Goal: Task Accomplishment & Management: Use online tool/utility

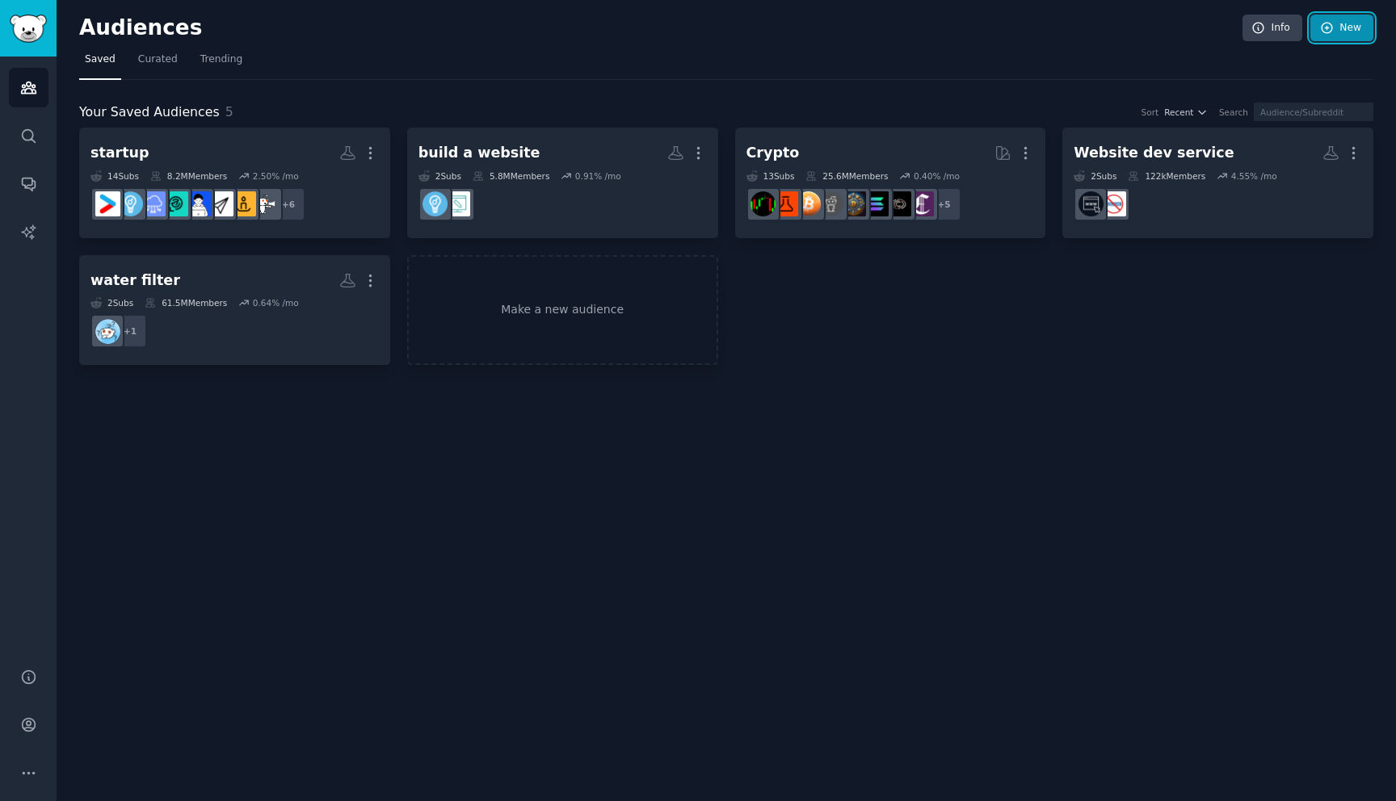
click at [1354, 33] on link "New" at bounding box center [1341, 28] width 63 height 27
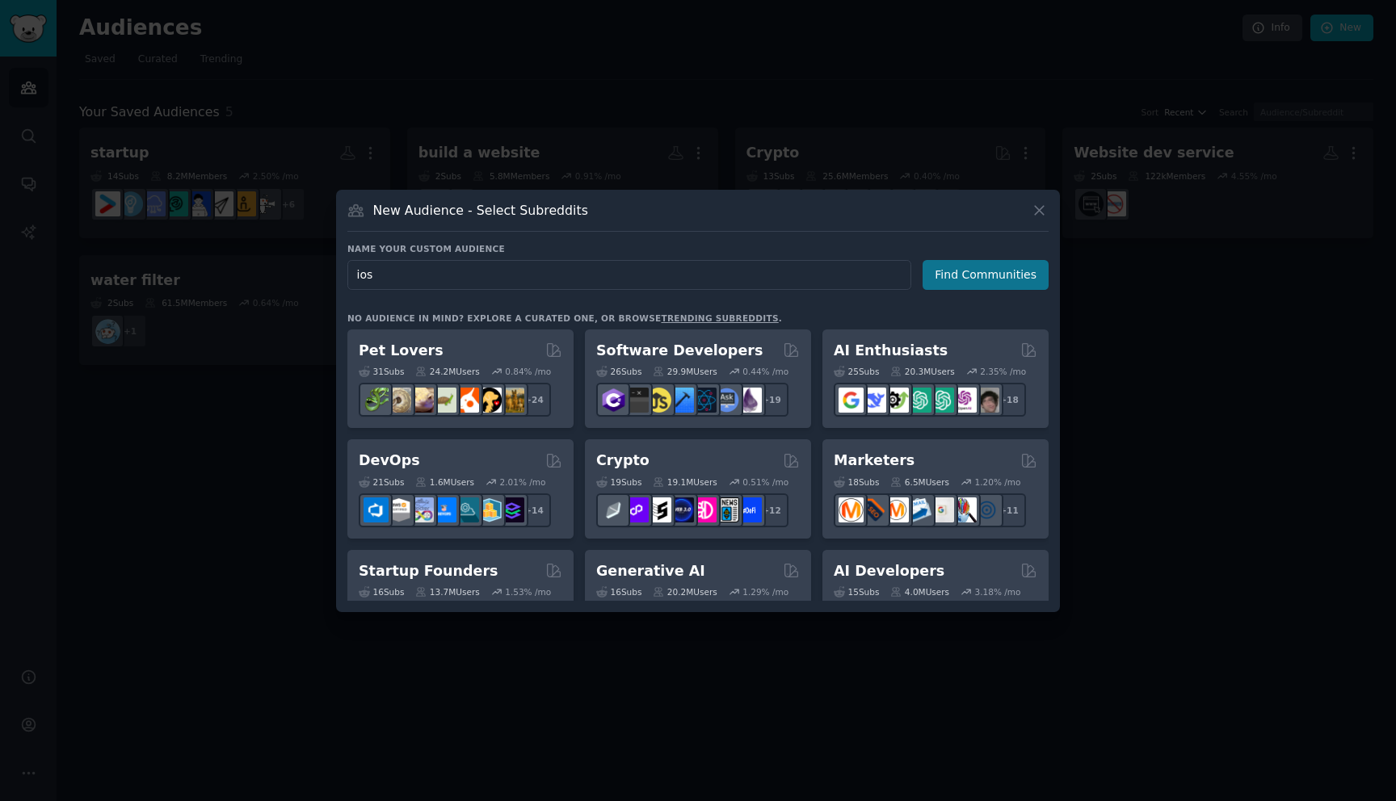
type input "ios"
click at [967, 276] on button "Find Communities" at bounding box center [985, 275] width 126 height 30
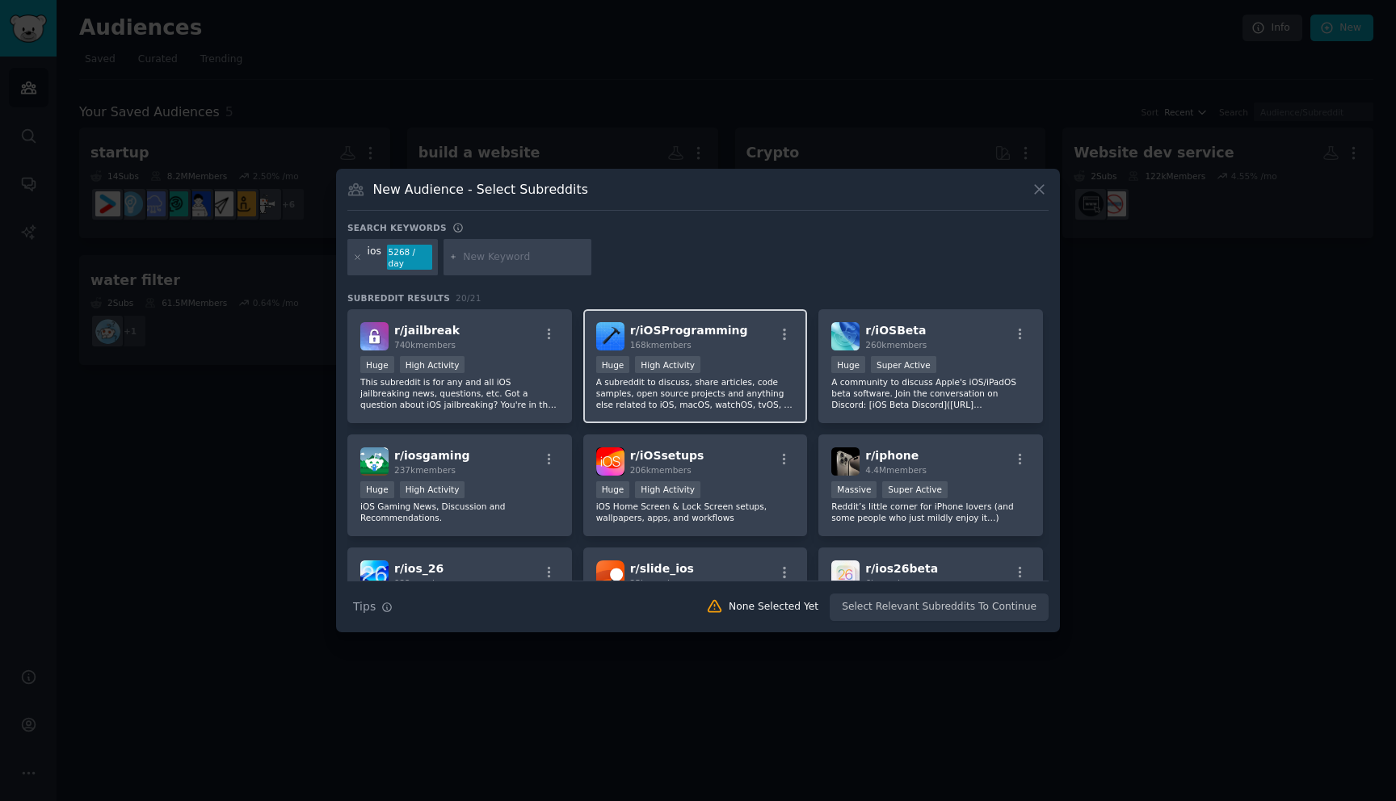
click at [735, 346] on div "r/ iOSProgramming 168k members Huge High Activity A subreddit to discuss, share…" at bounding box center [695, 366] width 225 height 114
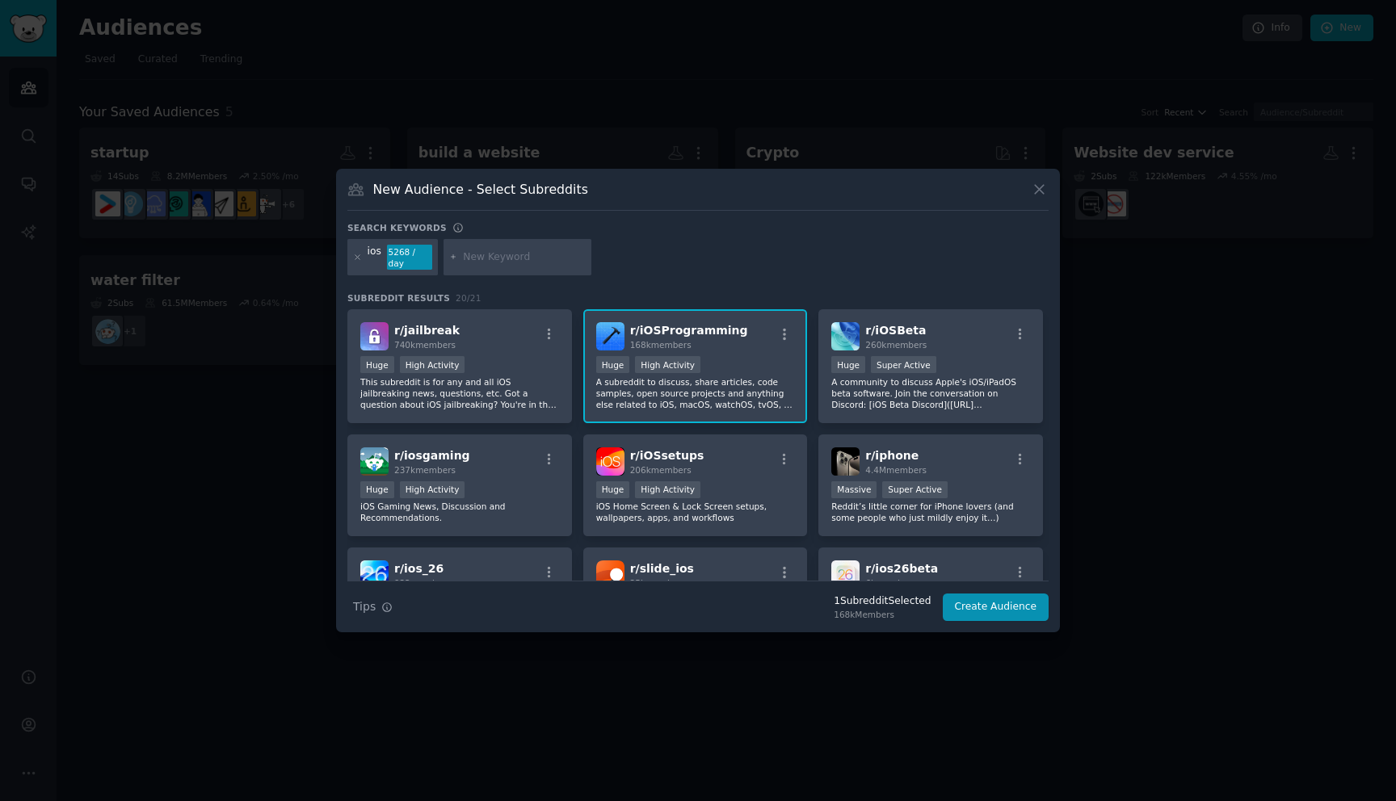
click at [499, 260] on input "text" at bounding box center [524, 257] width 123 height 15
type input "swift programming"
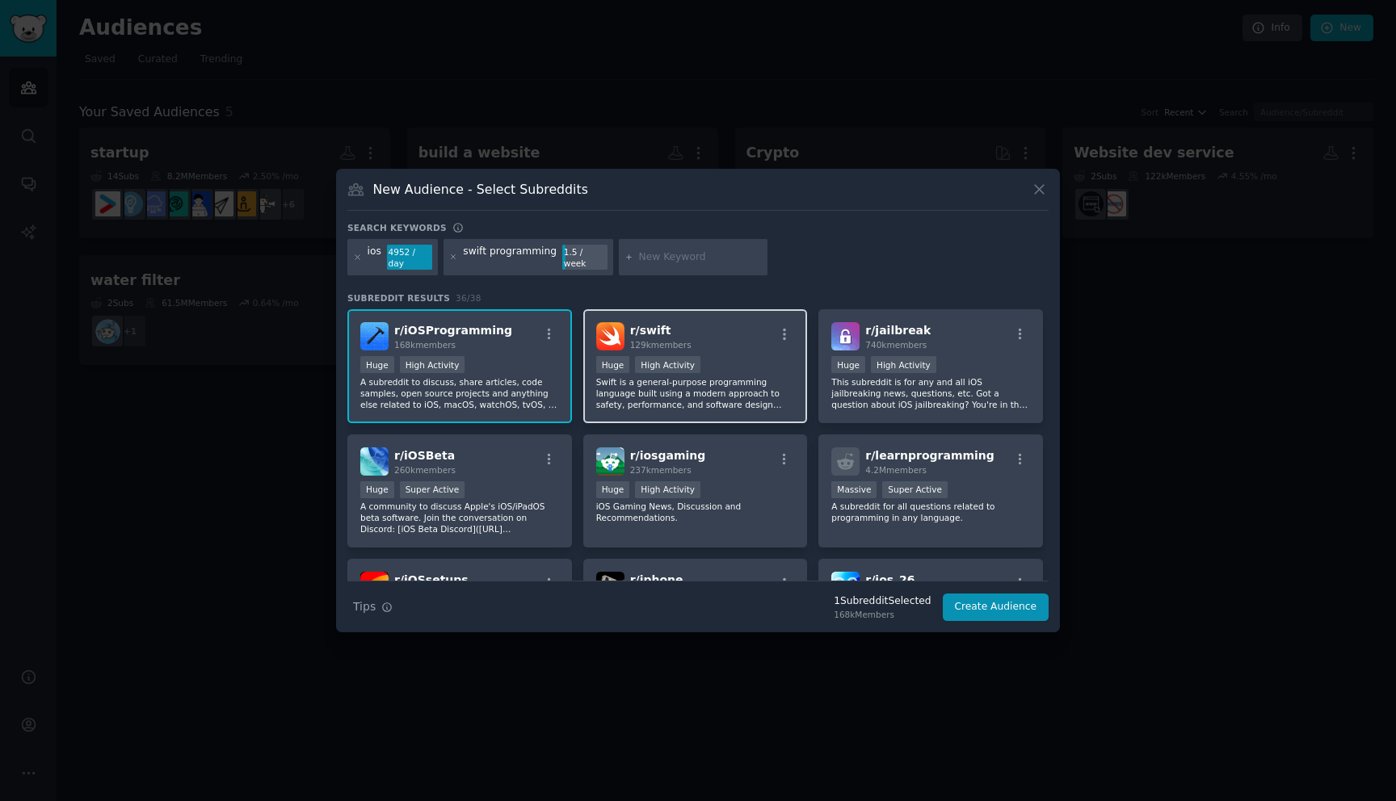
click at [730, 338] on div "r/ swift 129k members" at bounding box center [695, 336] width 199 height 28
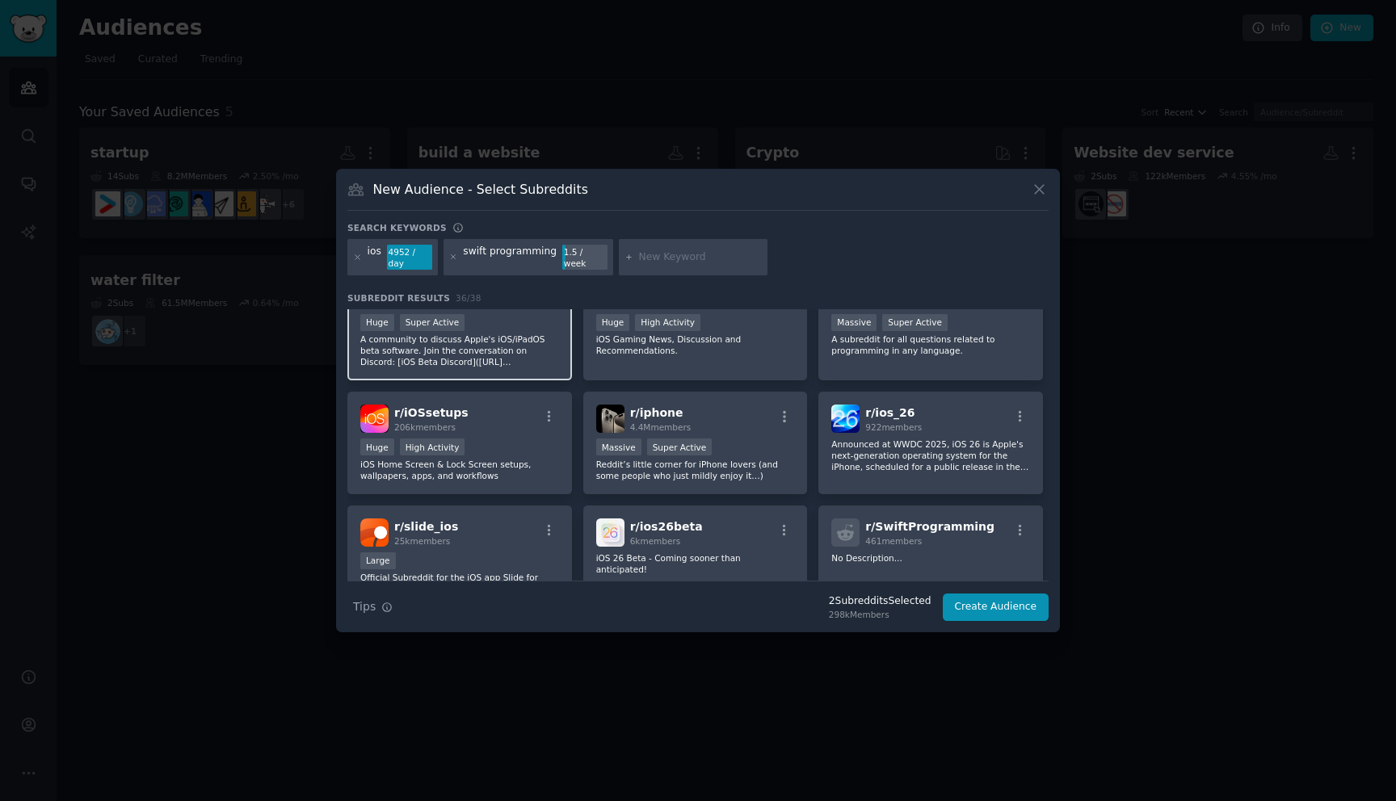
scroll to position [187, 0]
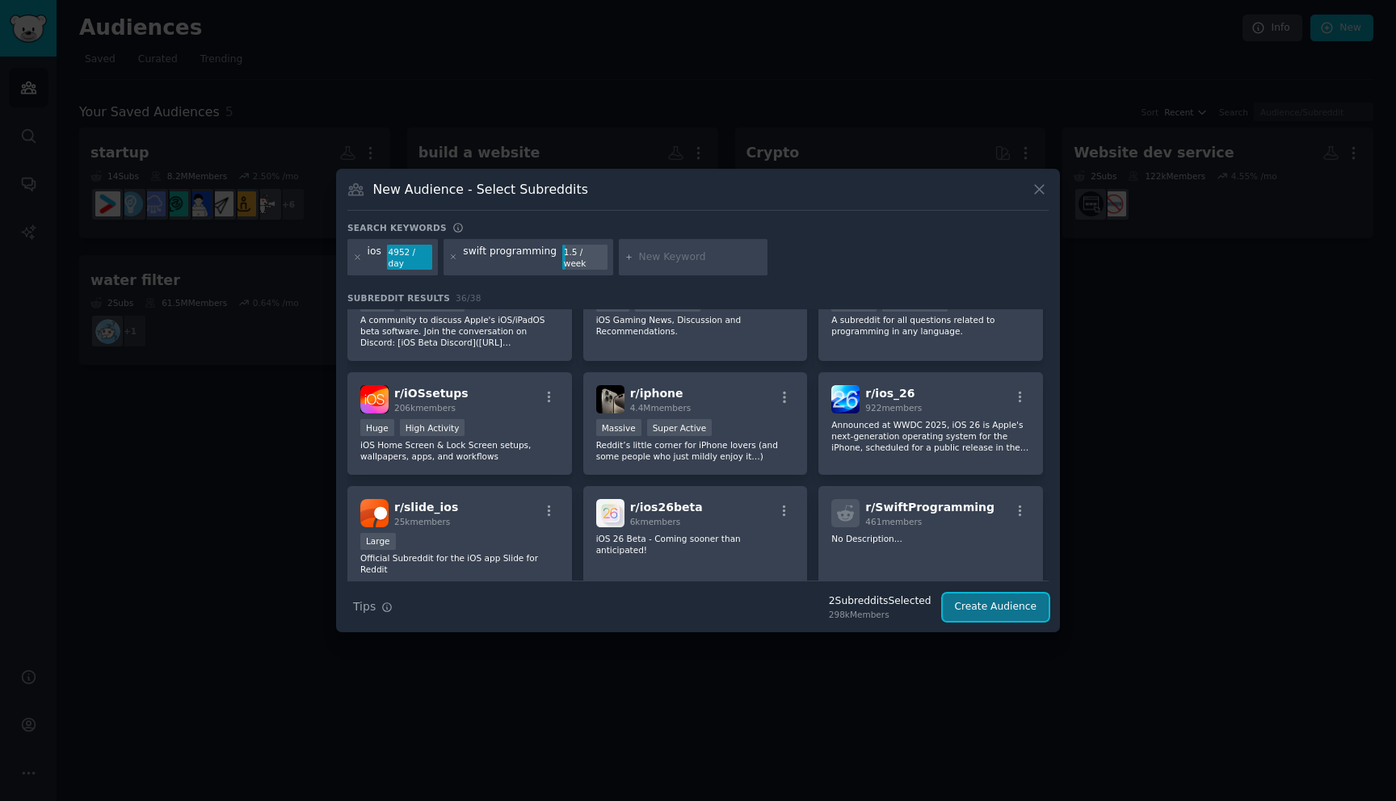
click at [988, 605] on button "Create Audience" at bounding box center [996, 607] width 107 height 27
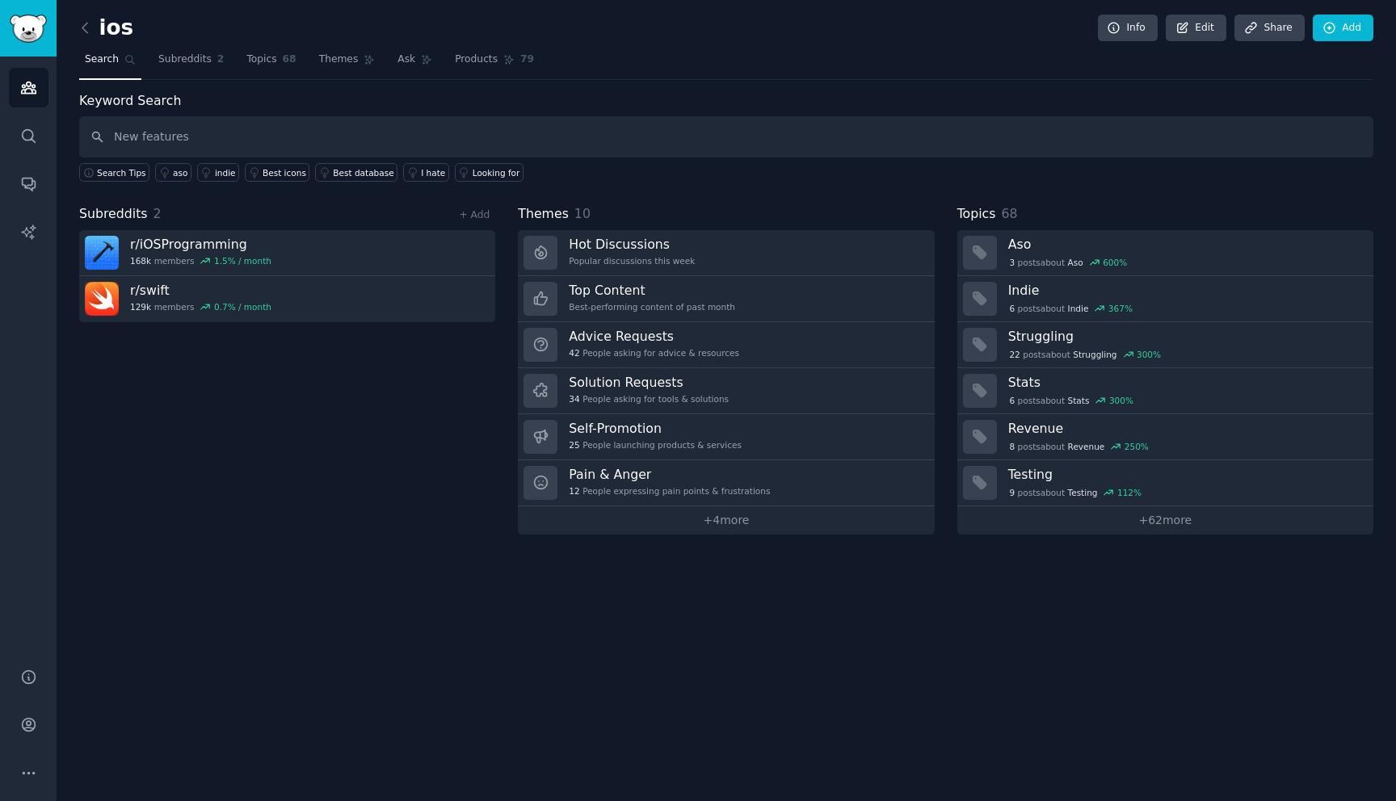
type input "New features"
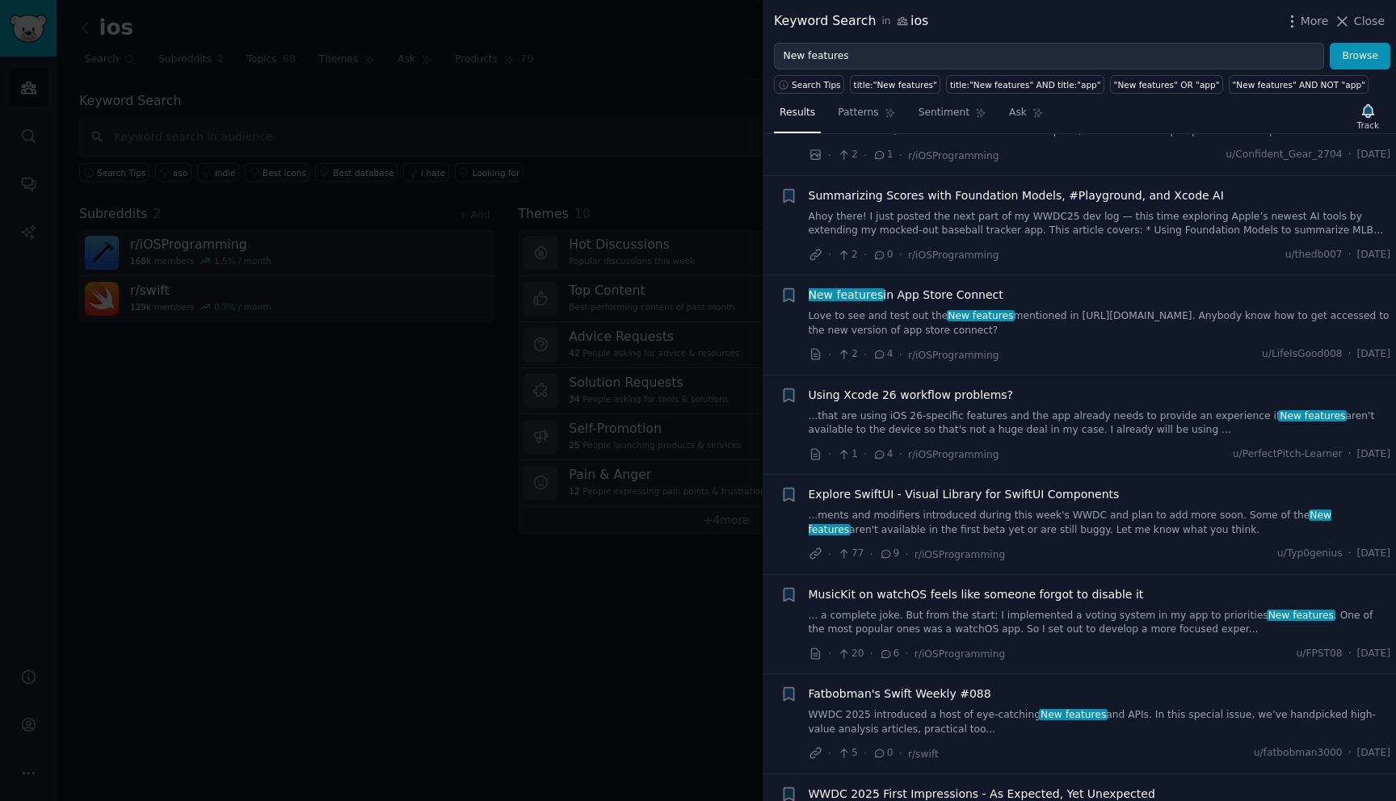
scroll to position [384, 0]
click at [1155, 534] on link "...ments and modifiers introduced during this week's WWDC and plan to add more …" at bounding box center [1100, 522] width 582 height 28
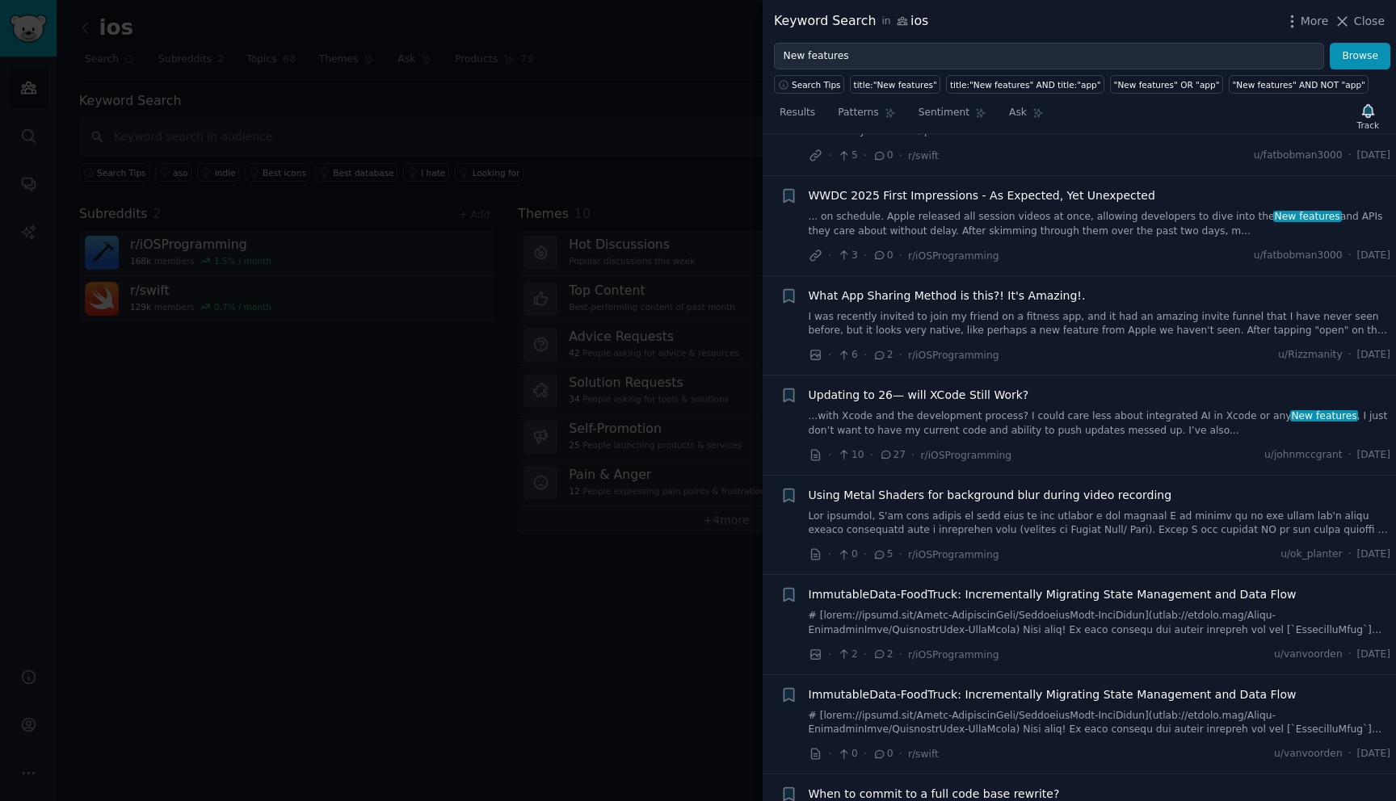
scroll to position [1628, 0]
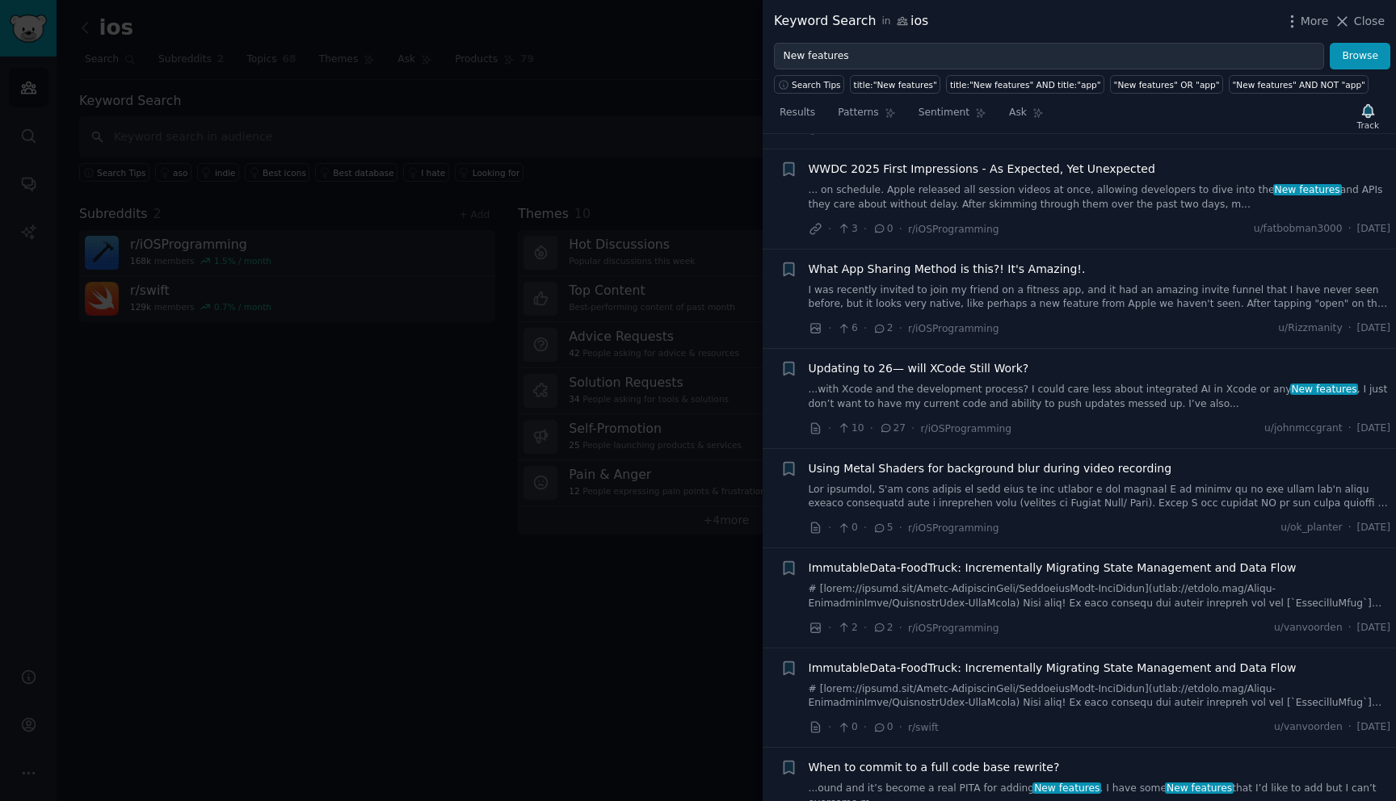
click at [335, 530] on div at bounding box center [698, 400] width 1396 height 801
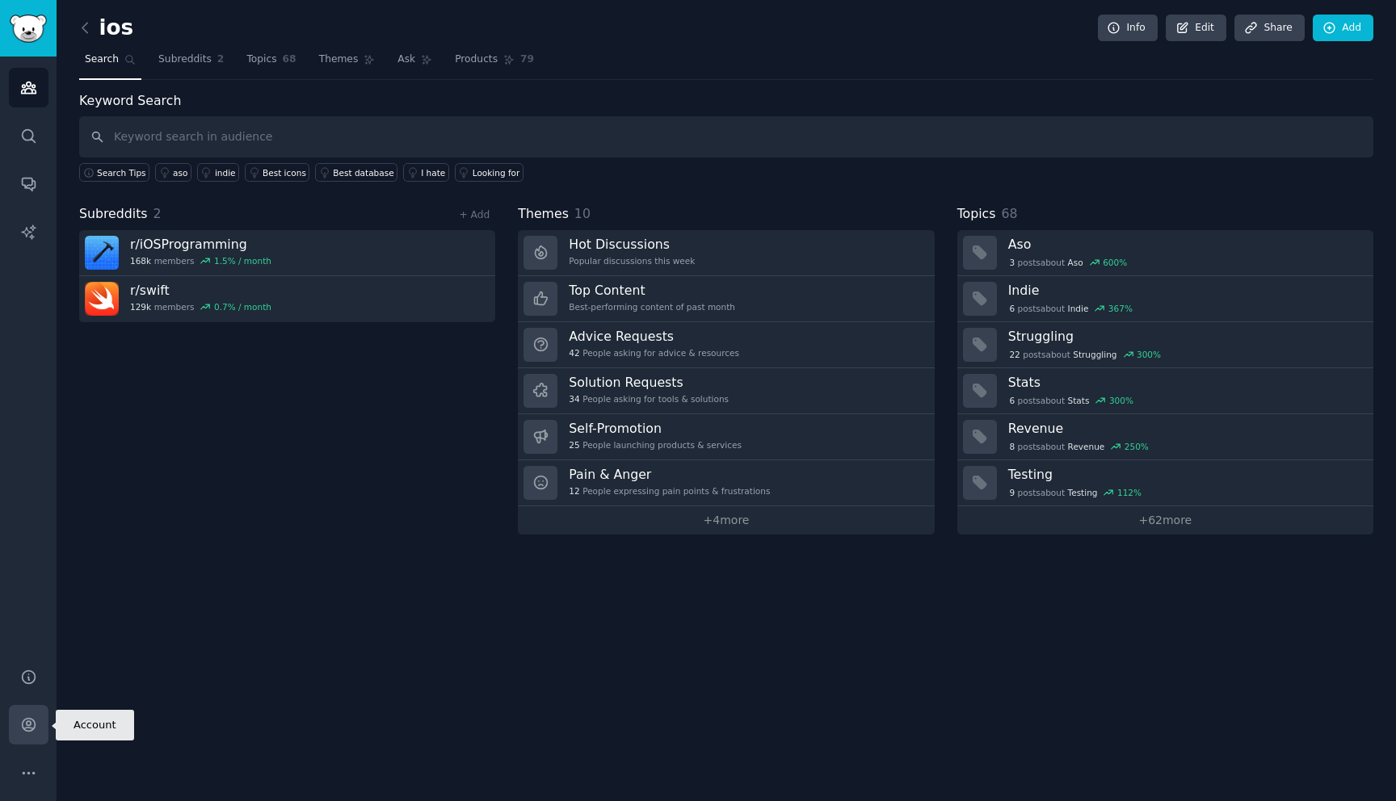
click at [28, 728] on icon "Sidebar" at bounding box center [28, 725] width 13 height 13
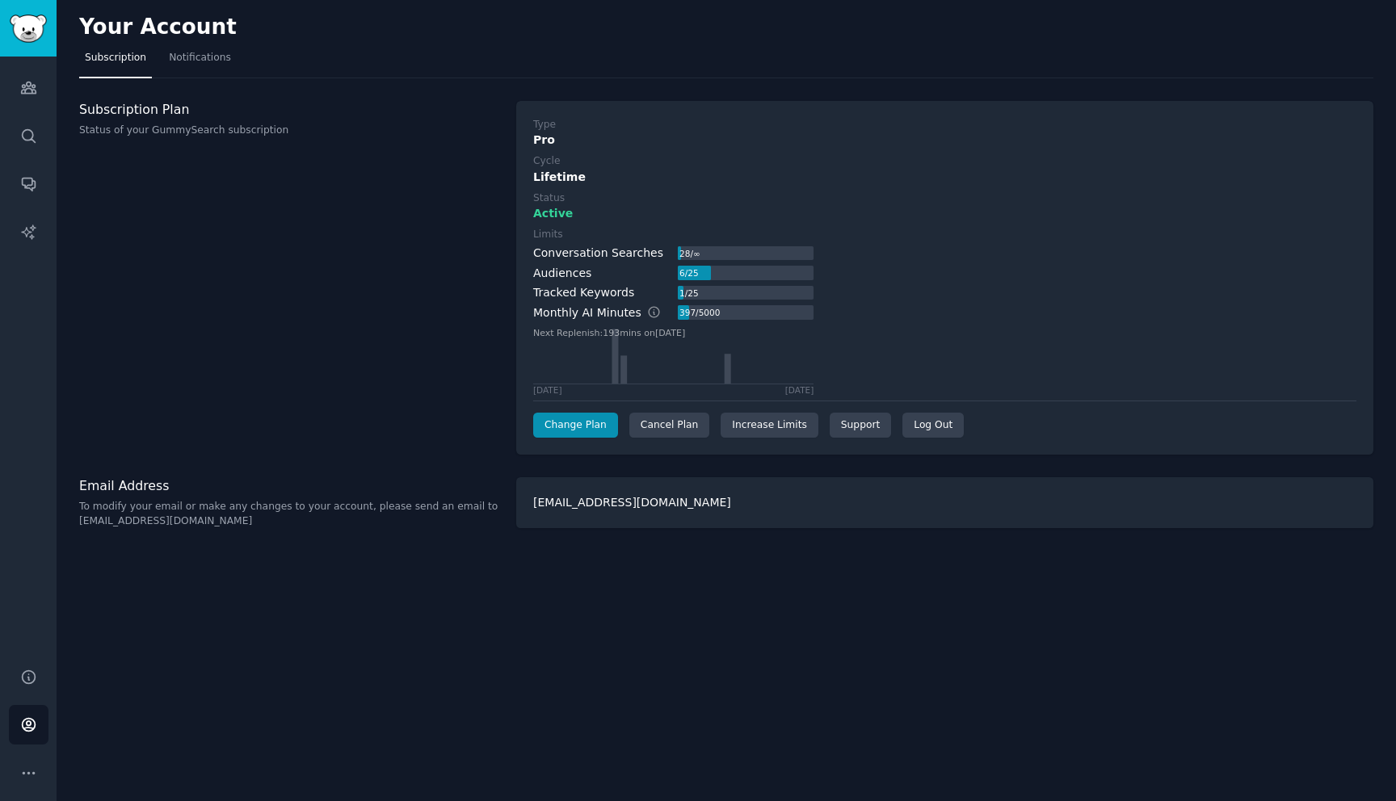
click at [270, 193] on div "Subscription Plan Status of your GummySearch subscription" at bounding box center [289, 278] width 420 height 355
click at [201, 269] on div "Subscription Plan Status of your GummySearch subscription" at bounding box center [289, 278] width 420 height 355
